Goal: Task Accomplishment & Management: Complete application form

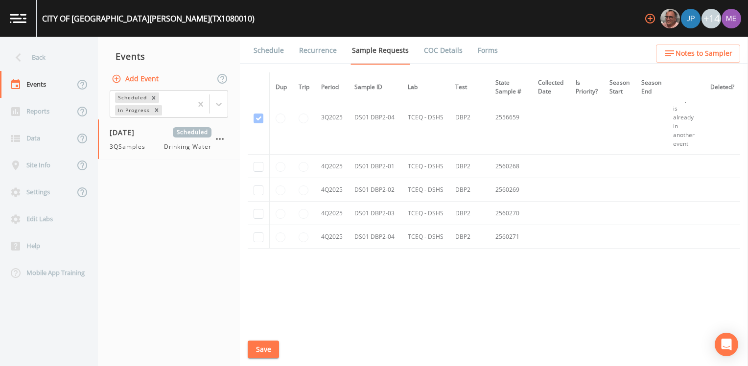
scroll to position [3280, 18]
click at [217, 137] on icon "button" at bounding box center [220, 139] width 12 height 12
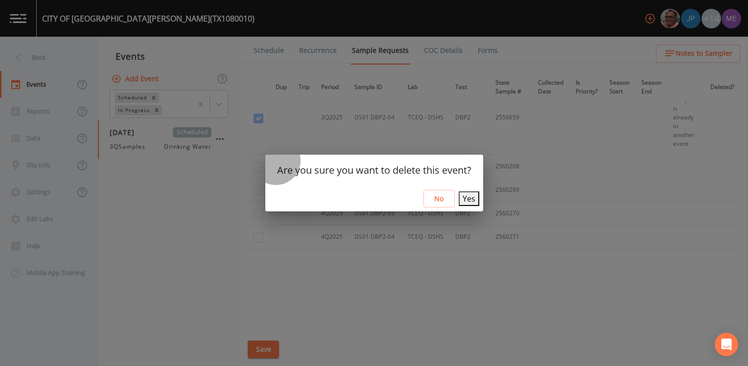
click at [460, 196] on button "Yes" at bounding box center [469, 198] width 21 height 15
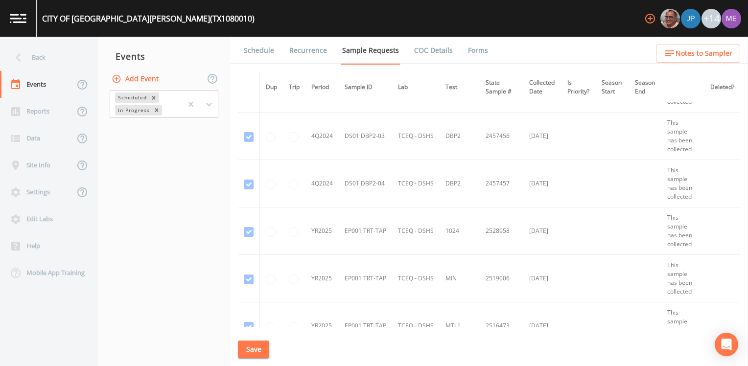
scroll to position [1273, 0]
click at [141, 81] on button "Add Event" at bounding box center [136, 79] width 53 height 18
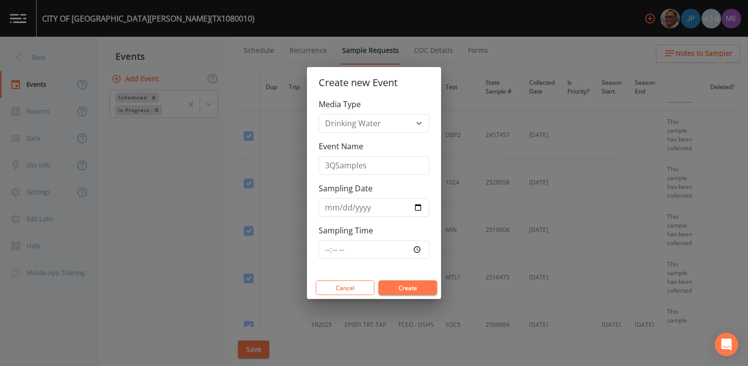
click at [399, 225] on button "Create" at bounding box center [407, 288] width 59 height 15
